Goal: Navigation & Orientation: Find specific page/section

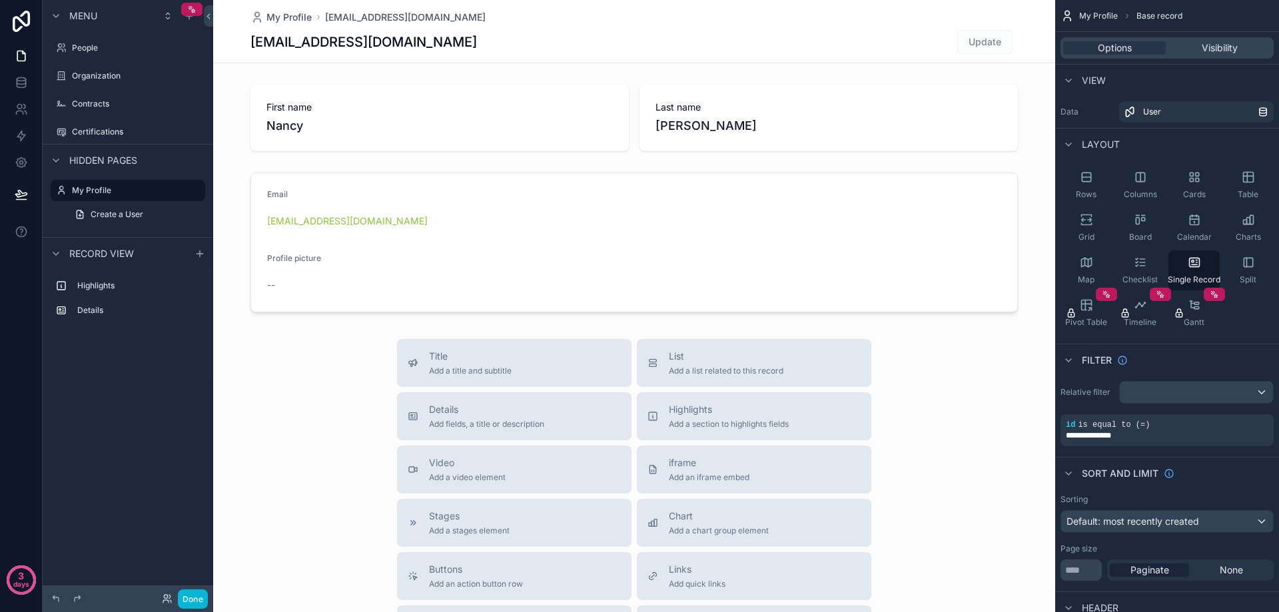
click at [118, 61] on div "scrollable content" at bounding box center [128, 61] width 171 height 3
click at [112, 45] on label "People" at bounding box center [125, 48] width 107 height 11
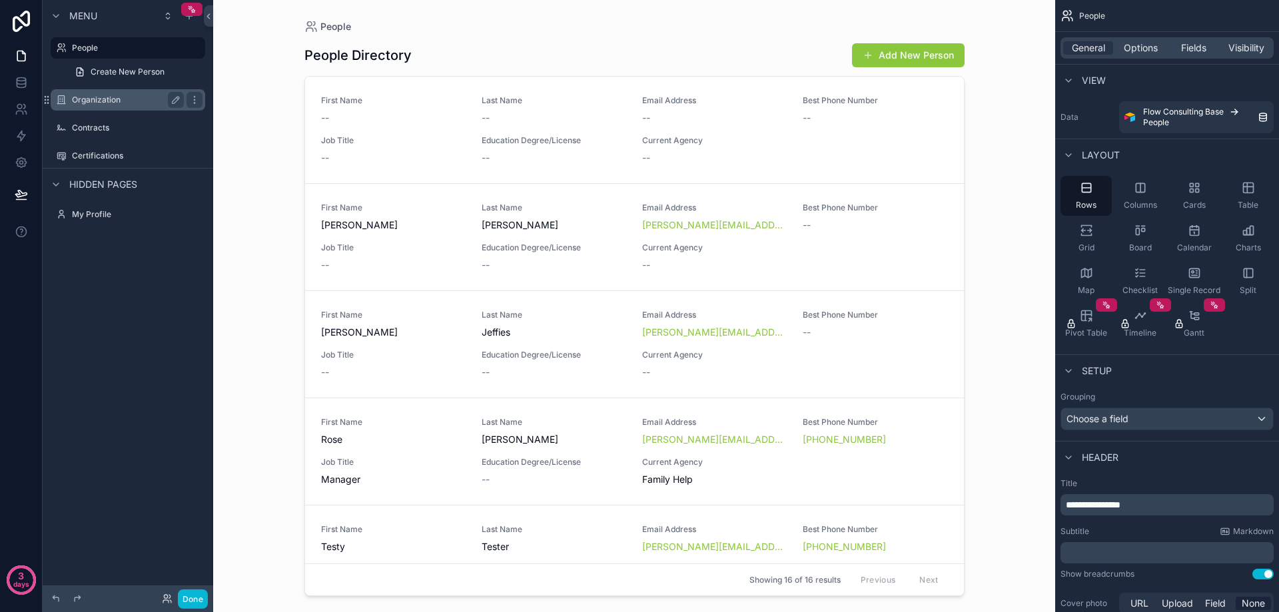
click at [121, 101] on label "Organization" at bounding box center [125, 100] width 107 height 11
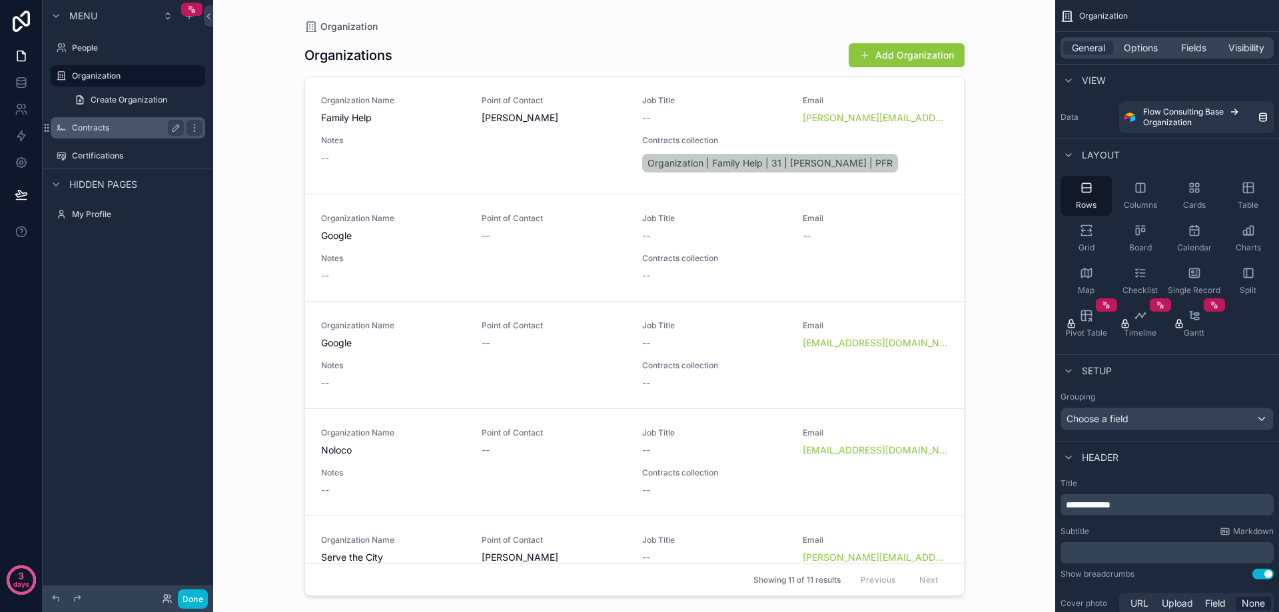
click at [106, 129] on label "Contracts" at bounding box center [125, 128] width 107 height 11
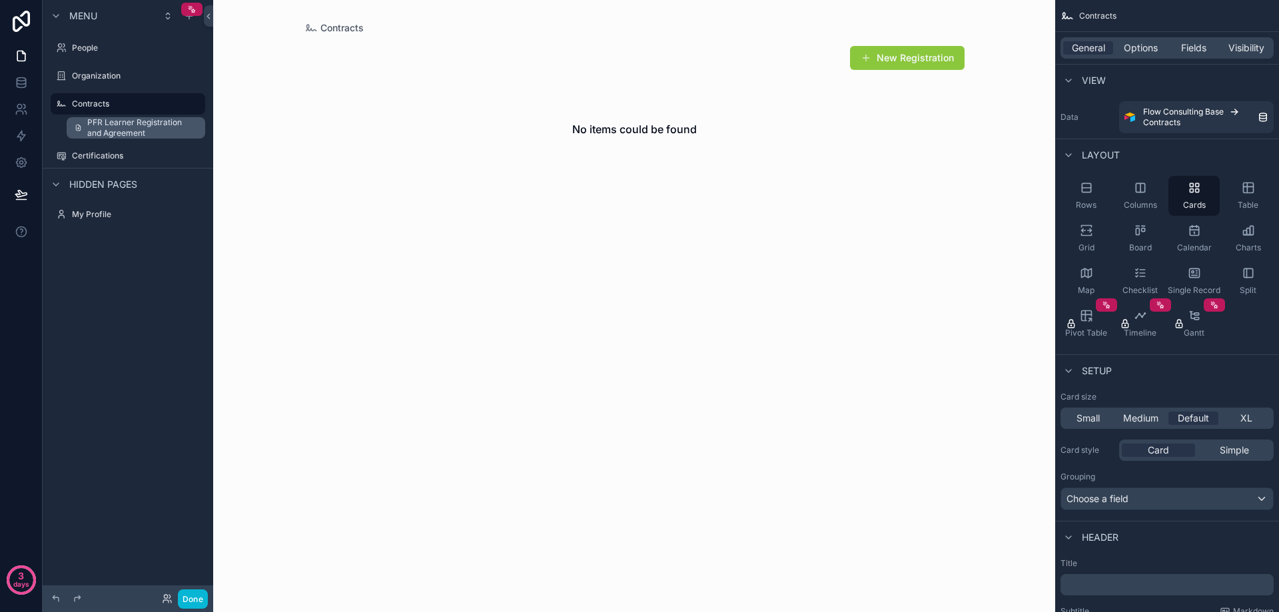
click at [121, 128] on span "PFR Learner Registration and Agreement" at bounding box center [142, 127] width 110 height 21
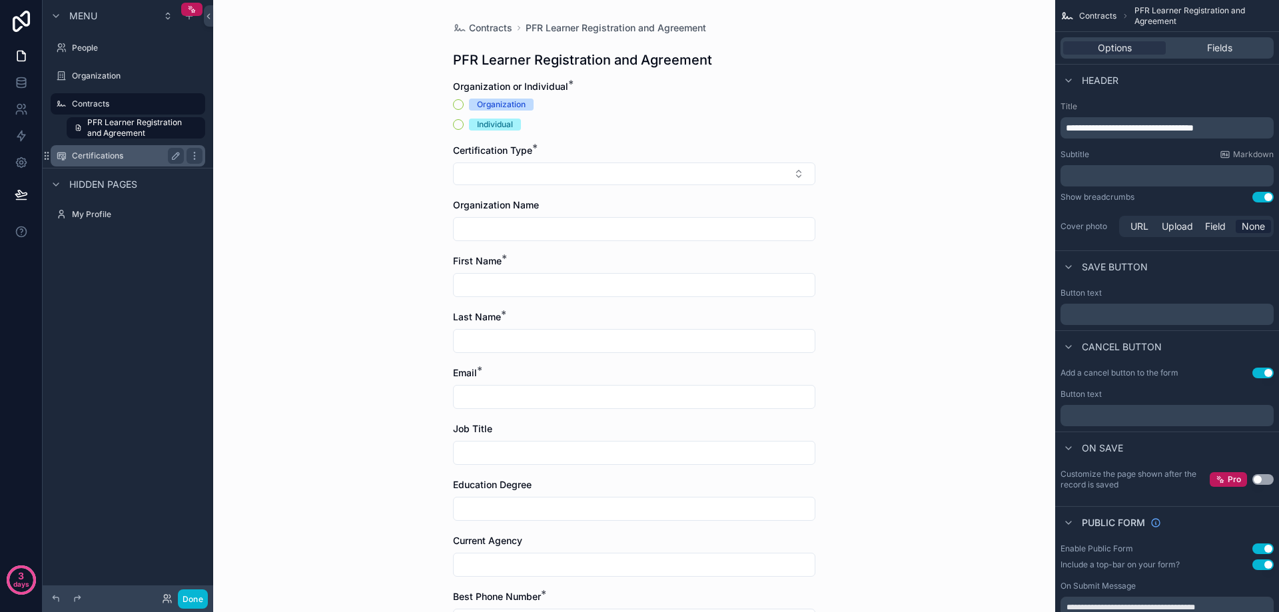
click at [132, 151] on label "Certifications" at bounding box center [125, 156] width 107 height 11
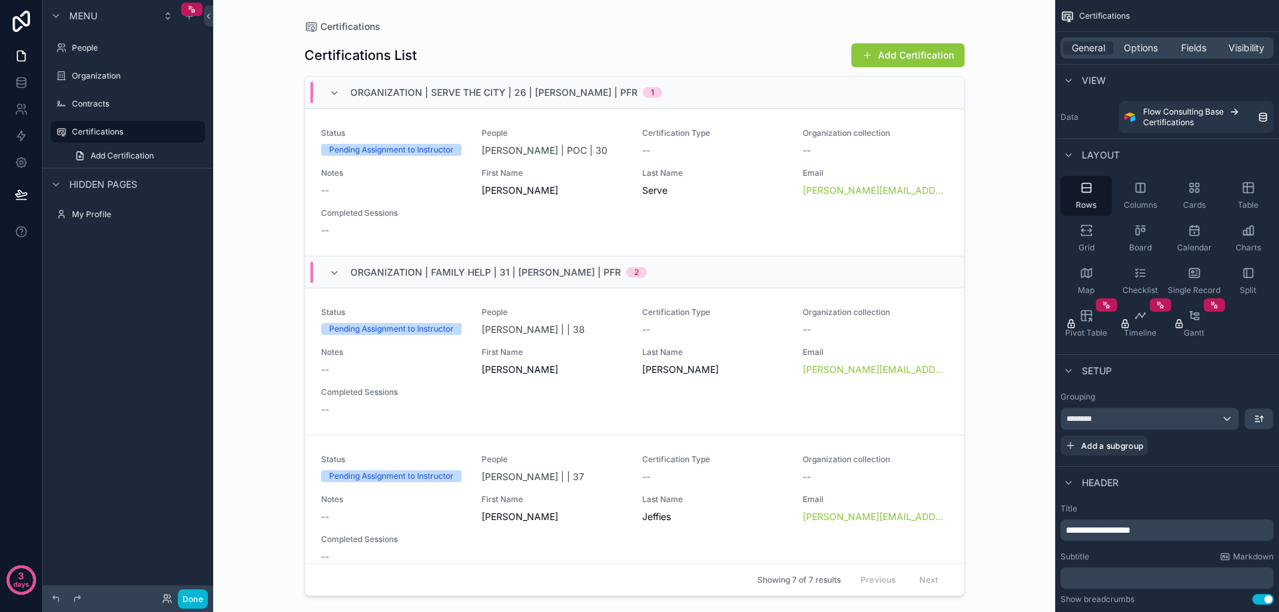
click at [123, 195] on div "Hidden pages" at bounding box center [128, 184] width 171 height 32
click at [107, 215] on label "My Profile" at bounding box center [125, 214] width 107 height 11
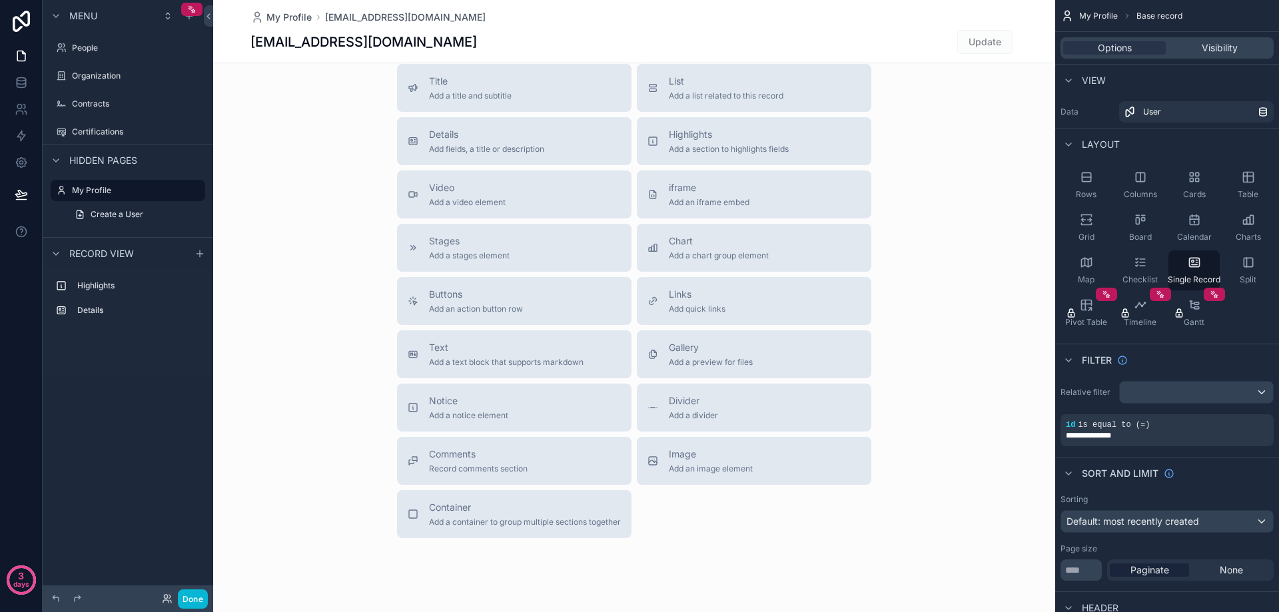
scroll to position [308, 0]
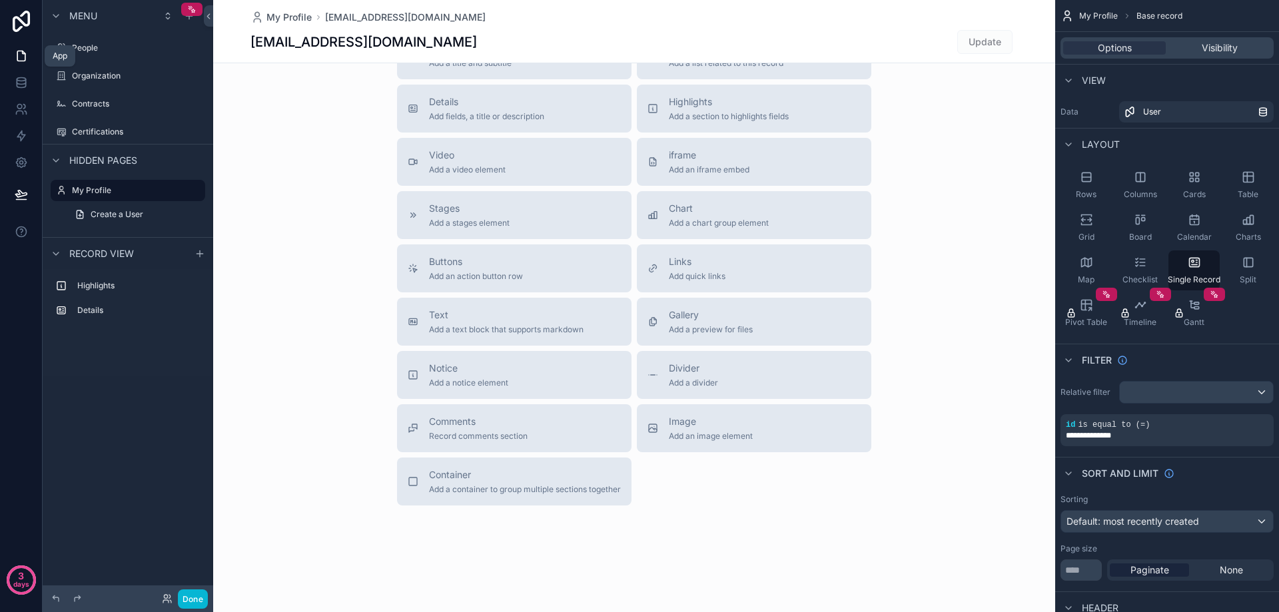
click at [22, 63] on link at bounding box center [21, 56] width 42 height 27
click at [21, 88] on icon at bounding box center [21, 85] width 9 height 5
